Goal: Task Accomplishment & Management: Complete application form

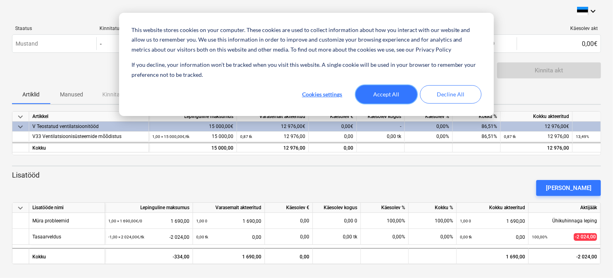
click at [391, 90] on button "Accept All" at bounding box center [387, 94] width 62 height 18
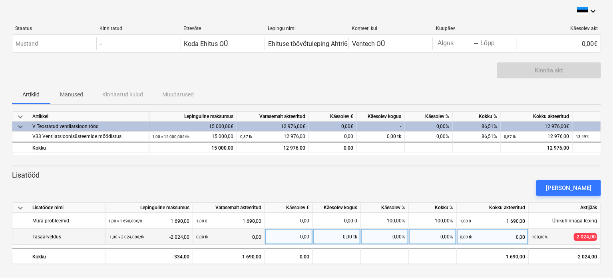
click at [61, 237] on div "Tasaarveldus" at bounding box center [46, 237] width 29 height 16
click at [564, 239] on div "100,00% -2 024,00" at bounding box center [564, 237] width 65 height 16
click at [223, 237] on div "0,00 tk 0,00" at bounding box center [228, 237] width 65 height 16
click at [164, 240] on div "-1,00 × 2 024,00€ / tk -2 024,00" at bounding box center [148, 237] width 81 height 16
click at [372, 238] on div "0,00%" at bounding box center [385, 237] width 48 height 16
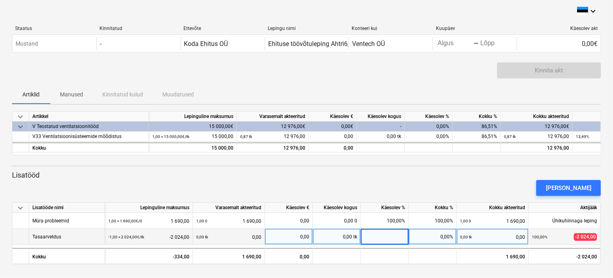
click at [336, 238] on div "0,00 tk" at bounding box center [337, 237] width 48 height 16
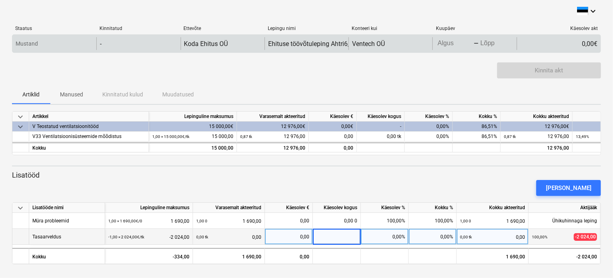
click at [447, 44] on input "Algus" at bounding box center [455, 43] width 38 height 11
click at [476, 41] on div "-" at bounding box center [476, 43] width 5 height 5
click at [475, 46] on div "-" at bounding box center [476, 43] width 5 height 5
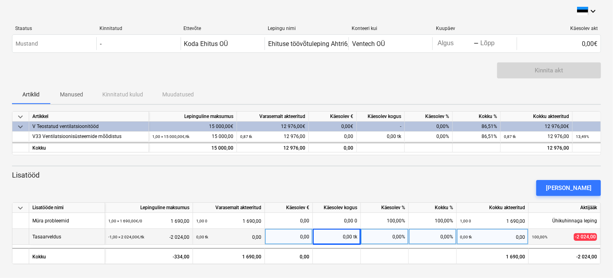
click at [431, 86] on div "Artiklid Manused Kinnitatud kulud Muudatused" at bounding box center [306, 94] width 589 height 19
click at [55, 236] on div "Tasaarveldus" at bounding box center [46, 237] width 29 height 16
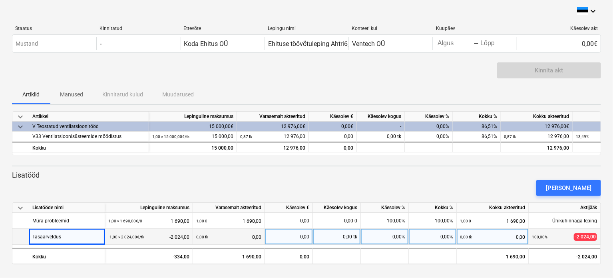
click at [210, 238] on div "0,00 tk 0,00" at bounding box center [228, 237] width 65 height 16
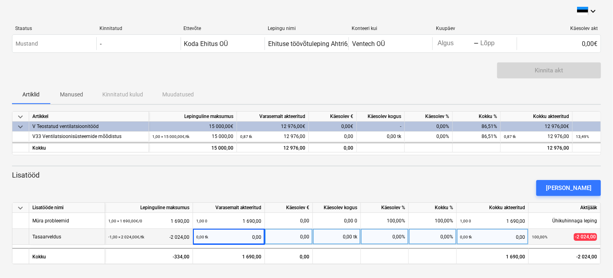
click at [124, 239] on div "-1,00 × 2 024,00€ / tk" at bounding box center [126, 237] width 36 height 16
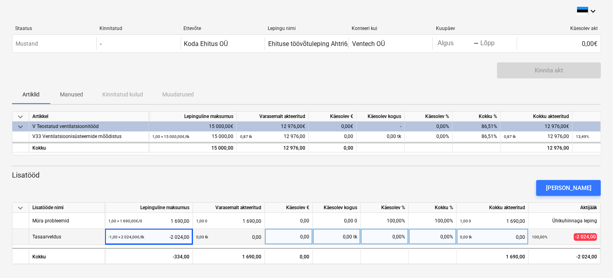
click at [111, 238] on small "-1,00 × 2 024,00€ / tk" at bounding box center [126, 237] width 36 height 4
click at [148, 237] on div "-1,00 × 2 024,00€ / tk -2 024,00" at bounding box center [148, 237] width 81 height 16
click at [234, 237] on div "0,00 tk 0,00" at bounding box center [228, 237] width 65 height 16
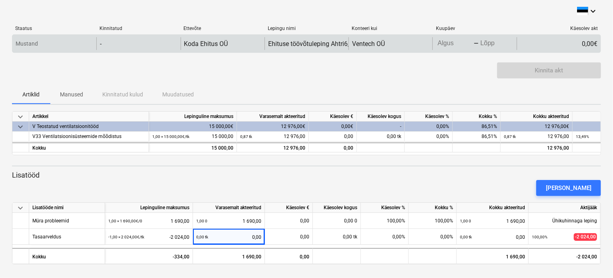
click at [58, 46] on div "Mustand" at bounding box center [54, 43] width 84 height 13
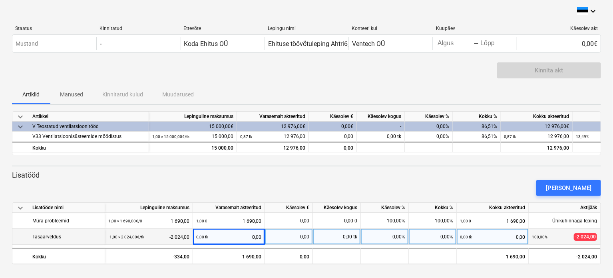
click at [294, 239] on div "0,00" at bounding box center [288, 237] width 41 height 16
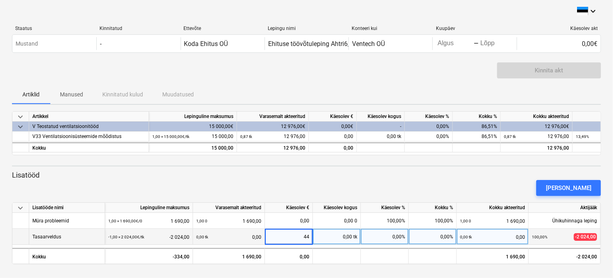
type input "4"
type input "-2024"
click at [286, 162] on div "keyboard_arrow_down Artikkel Lepinguline maksumus Varasemalt akteeritud Käesole…" at bounding box center [306, 187] width 589 height 153
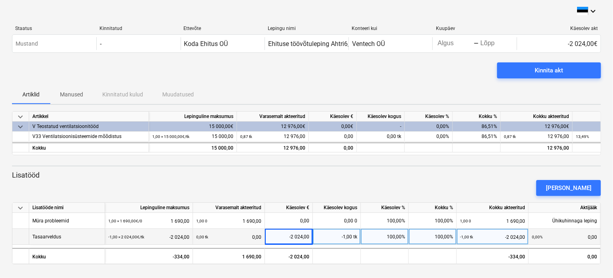
click at [350, 180] on div "[PERSON_NAME]" at bounding box center [307, 188] width 596 height 22
click at [408, 178] on div "[PERSON_NAME]" at bounding box center [307, 188] width 596 height 22
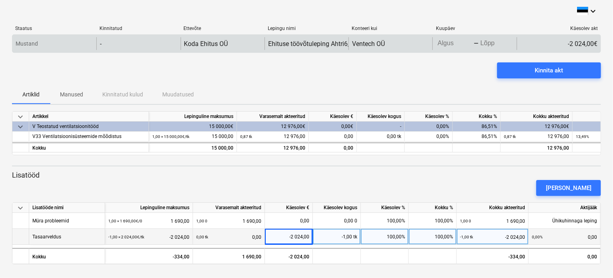
click at [465, 45] on body "This website stores cookies on your computer. These cookies are used to collect…" at bounding box center [306, 139] width 613 height 278
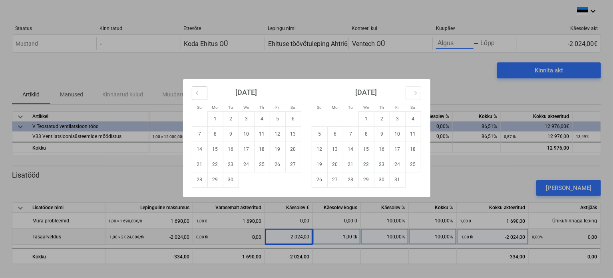
click at [200, 96] on icon "Move backward to switch to the previous month." at bounding box center [200, 93] width 8 height 8
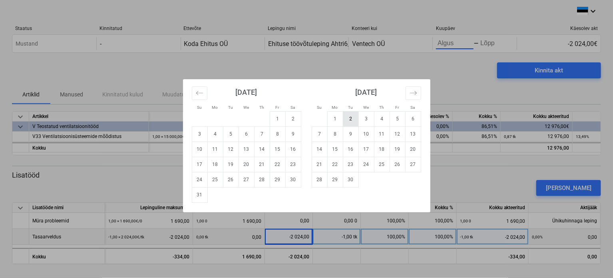
click at [350, 122] on td "2" at bounding box center [351, 118] width 16 height 15
click at [335, 119] on td "1" at bounding box center [336, 118] width 16 height 15
type input "[DATE]"
click at [350, 120] on td "2" at bounding box center [351, 118] width 16 height 15
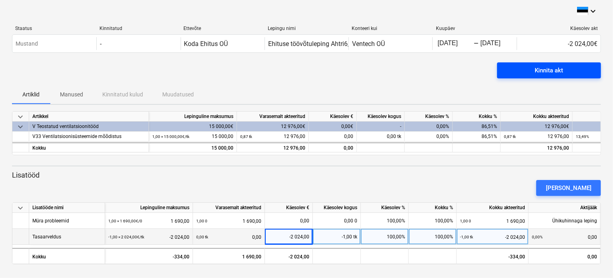
click at [516, 72] on span "Kinnita akt" at bounding box center [549, 70] width 85 height 10
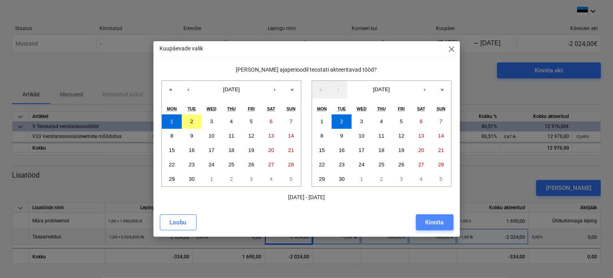
click at [431, 224] on div "Kinnita" at bounding box center [435, 222] width 18 height 10
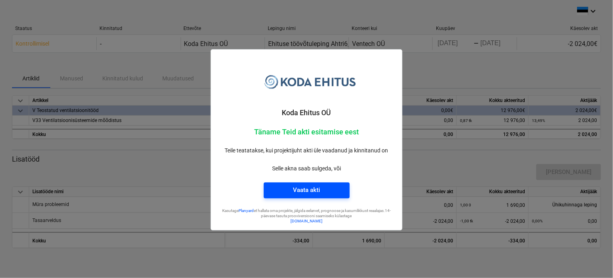
click at [308, 191] on div "Vaata akti" at bounding box center [306, 190] width 27 height 10
